Goal: Transaction & Acquisition: Book appointment/travel/reservation

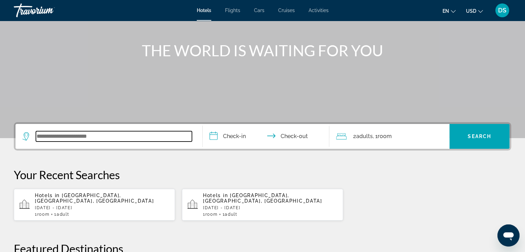
click at [99, 131] on input "Search widget" at bounding box center [114, 136] width 156 height 10
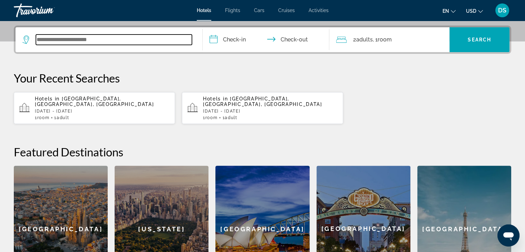
scroll to position [168, 0]
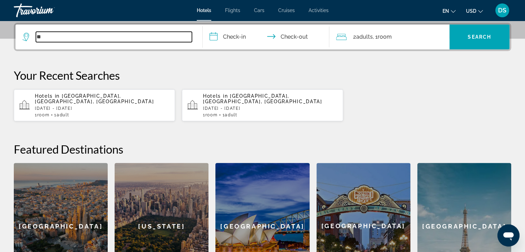
type input "*"
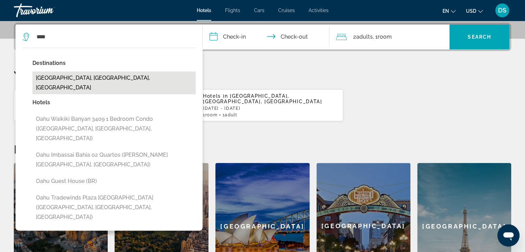
click at [117, 82] on button "[GEOGRAPHIC_DATA], [GEOGRAPHIC_DATA], [GEOGRAPHIC_DATA]" at bounding box center [113, 82] width 163 height 23
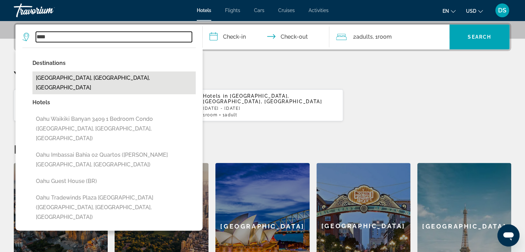
type input "**********"
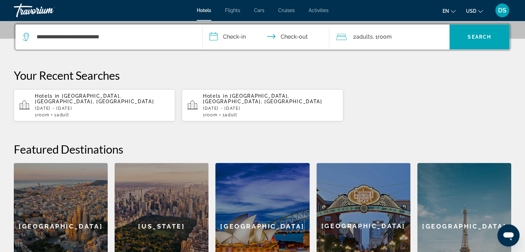
click at [230, 39] on input "**********" at bounding box center [268, 38] width 130 height 27
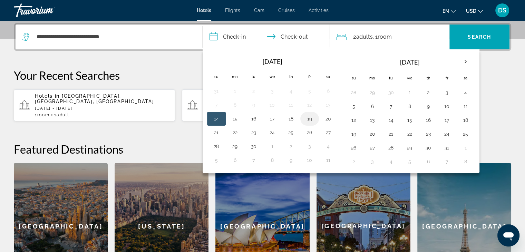
click at [308, 120] on button "19" at bounding box center [309, 119] width 11 height 10
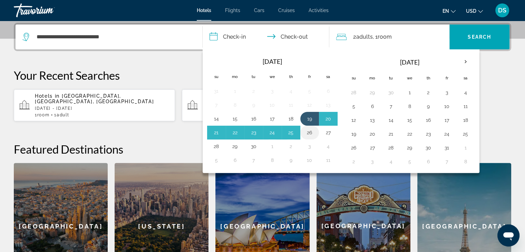
click at [311, 132] on button "26" at bounding box center [309, 133] width 11 height 10
type input "**********"
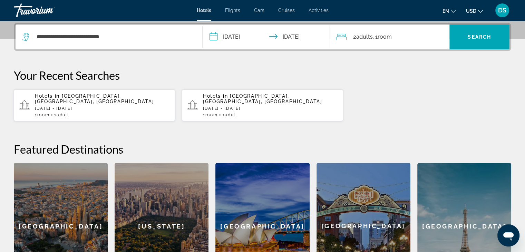
click at [369, 37] on span "Adults" at bounding box center [364, 36] width 17 height 7
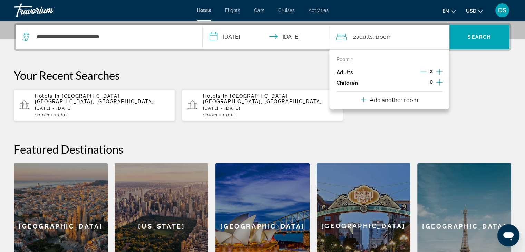
click at [422, 69] on icon "Decrement adults" at bounding box center [424, 72] width 6 height 6
click at [473, 32] on span "Search widget" at bounding box center [480, 37] width 60 height 17
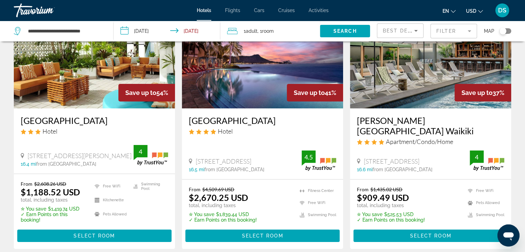
scroll to position [69, 0]
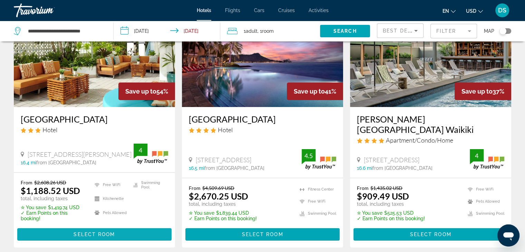
click at [104, 232] on span "Select Room" at bounding box center [94, 235] width 41 height 6
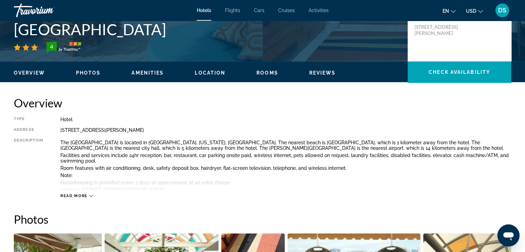
scroll to position [173, 0]
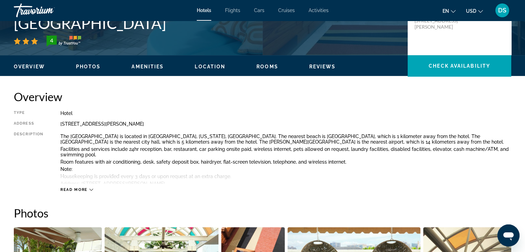
click at [91, 191] on icon "Main content" at bounding box center [91, 190] width 4 height 2
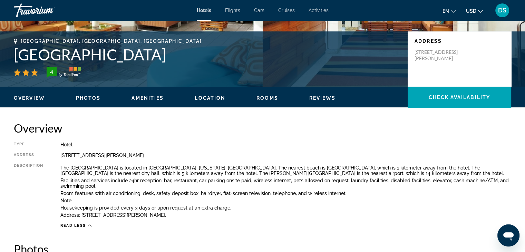
scroll to position [138, 0]
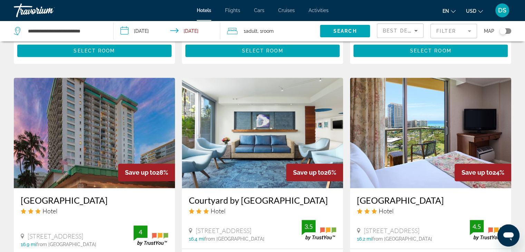
scroll to position [518, 0]
click at [258, 141] on img "Main content" at bounding box center [262, 133] width 161 height 110
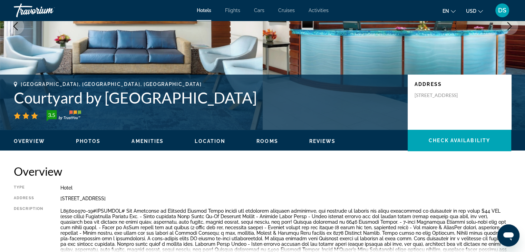
scroll to position [104, 0]
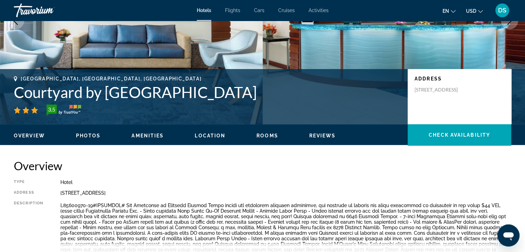
click at [501, 12] on button "Next image" at bounding box center [509, 20] width 17 height 17
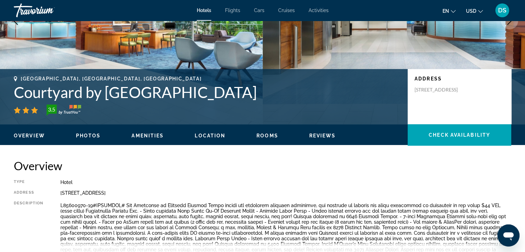
click at [501, 12] on button "Next image" at bounding box center [509, 20] width 17 height 17
